Goal: Transaction & Acquisition: Subscribe to service/newsletter

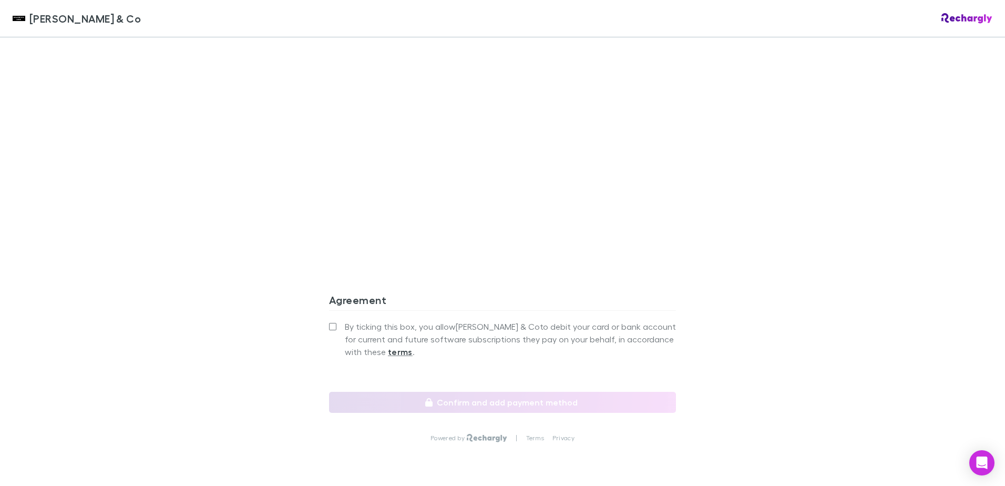
scroll to position [893, 0]
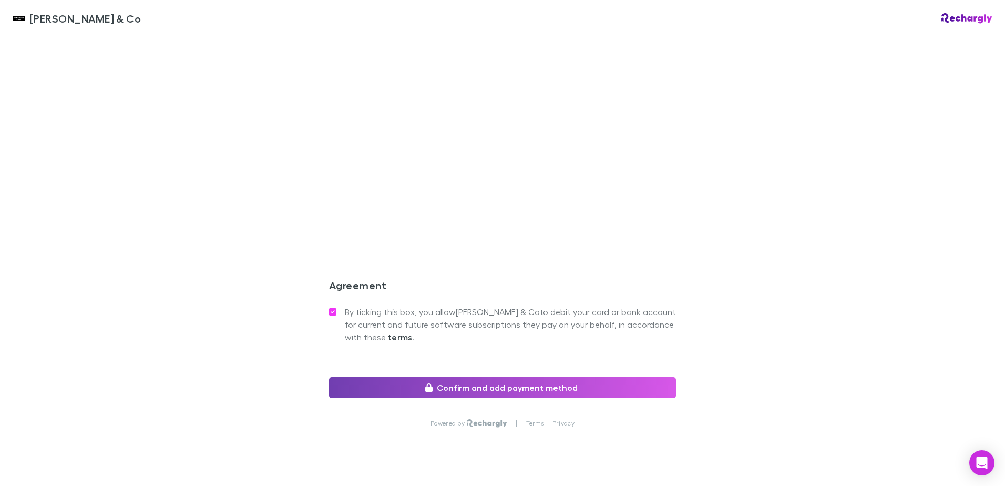
click at [475, 377] on button "Confirm and add payment method" at bounding box center [502, 387] width 347 height 21
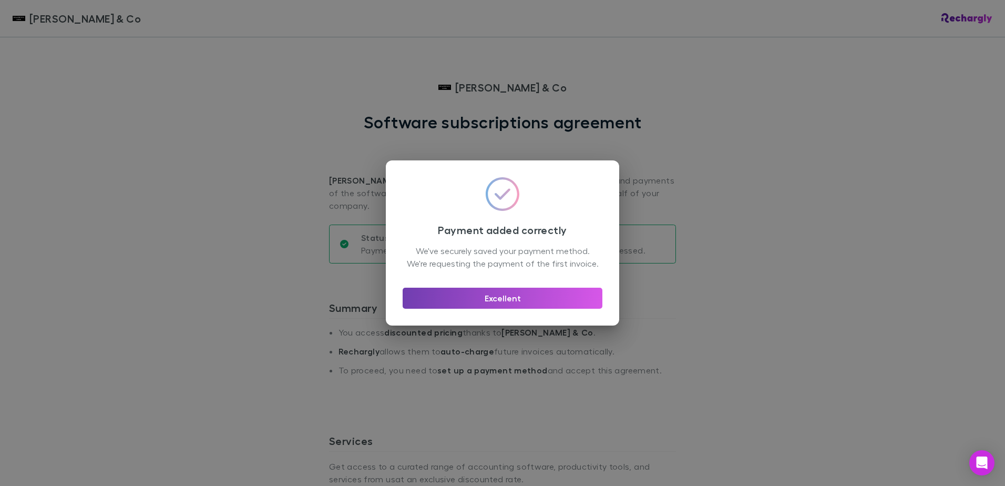
click at [490, 301] on button "Excellent" at bounding box center [503, 297] width 200 height 21
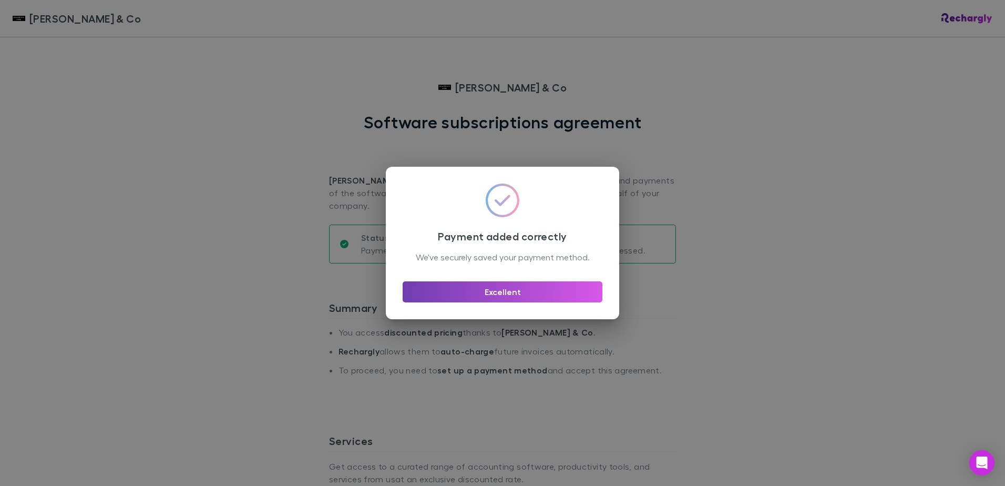
click at [494, 302] on button "Excellent" at bounding box center [503, 291] width 200 height 21
